Goal: Navigation & Orientation: Locate item on page

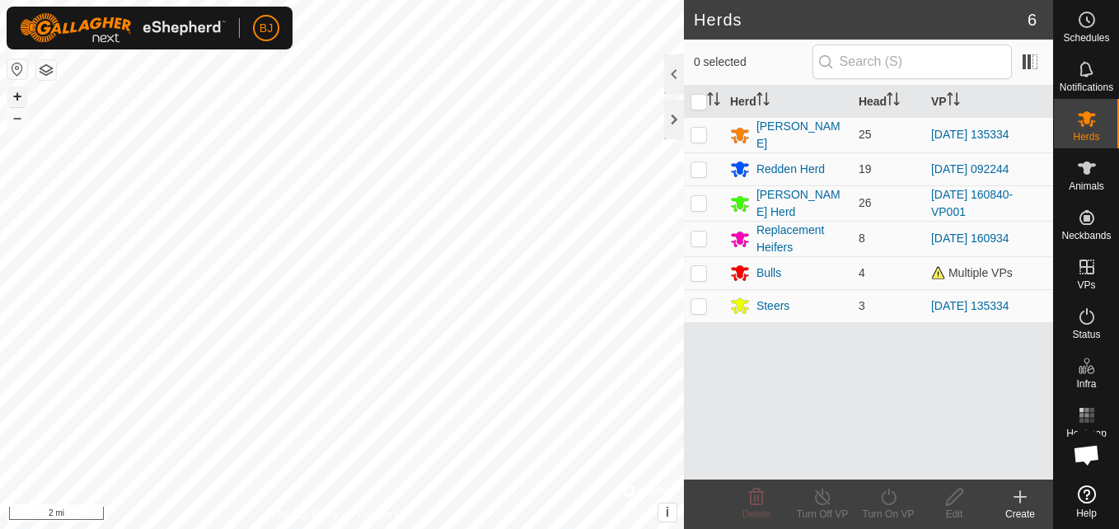
click at [10, 101] on button "+" at bounding box center [17, 97] width 20 height 20
click at [14, 92] on button "+" at bounding box center [17, 97] width 20 height 20
click at [26, 99] on button "+" at bounding box center [17, 97] width 20 height 20
click at [24, 101] on button "+" at bounding box center [17, 97] width 20 height 20
click at [21, 104] on button "+" at bounding box center [17, 97] width 20 height 20
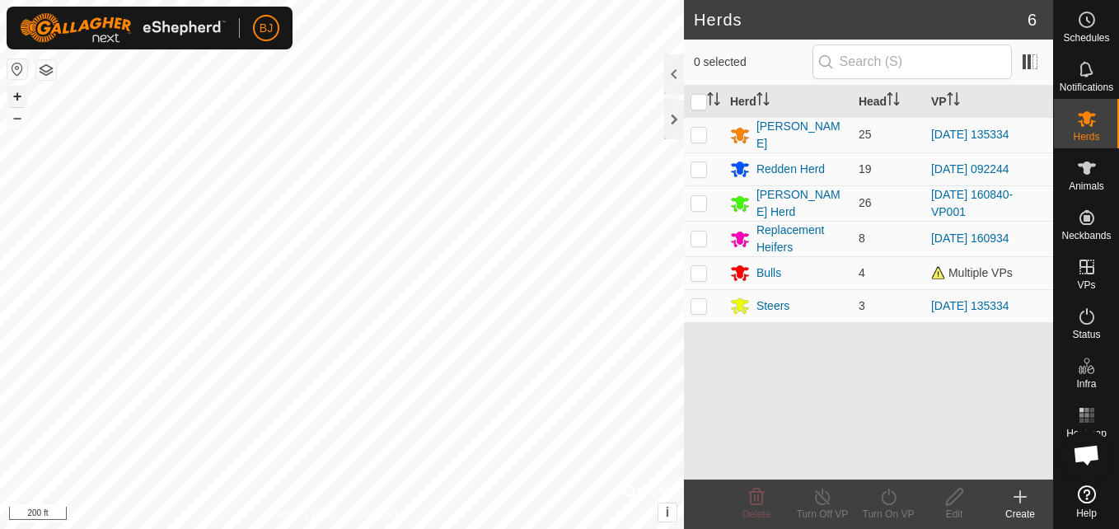
click at [21, 94] on button "+" at bounding box center [17, 97] width 20 height 20
click at [12, 120] on button "–" at bounding box center [17, 118] width 20 height 20
click at [17, 120] on button "–" at bounding box center [17, 118] width 20 height 20
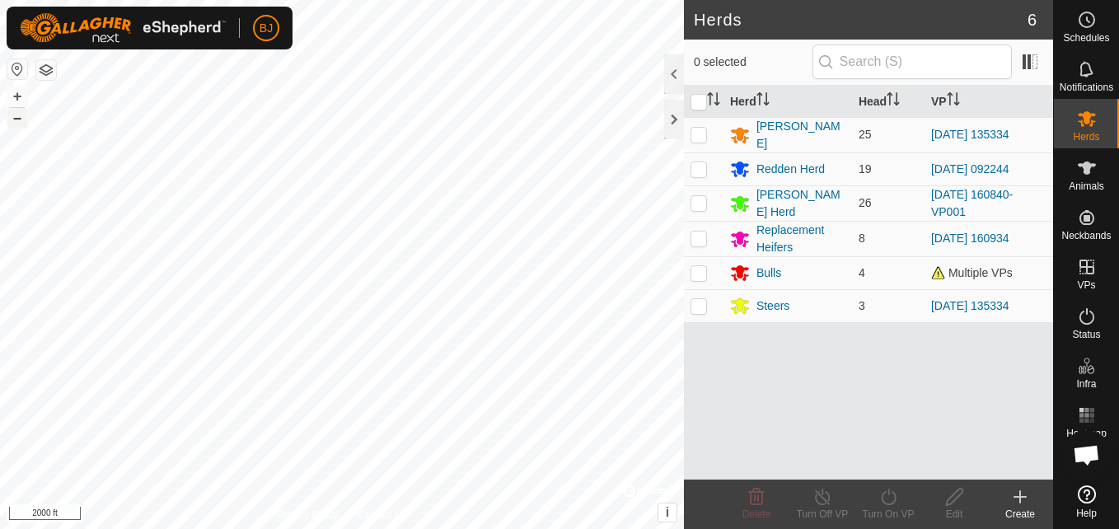
click at [18, 115] on button "–" at bounding box center [17, 118] width 20 height 20
click at [8, 102] on button "+" at bounding box center [17, 97] width 20 height 20
click at [15, 105] on button "+" at bounding box center [17, 97] width 20 height 20
click at [16, 96] on button "+" at bounding box center [17, 97] width 20 height 20
